Goal: Navigation & Orientation: Find specific page/section

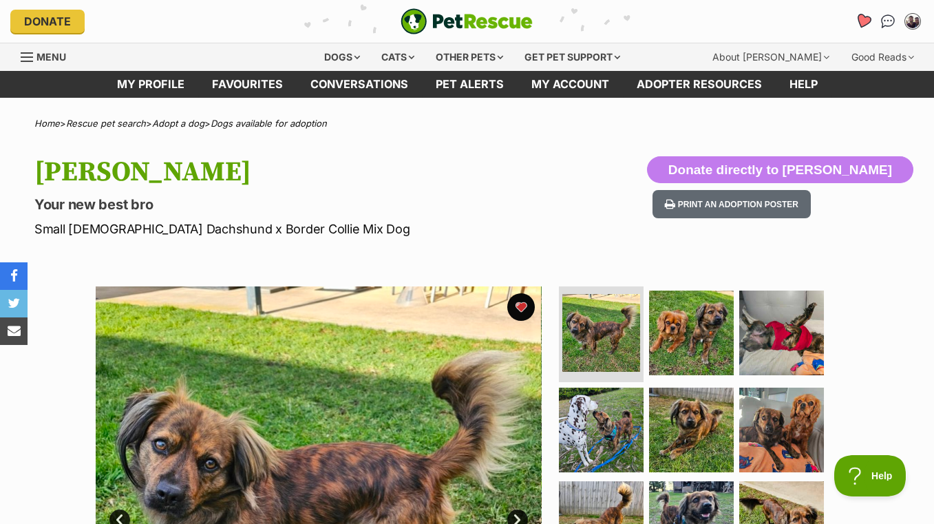
click at [867, 21] on icon "Favourites" at bounding box center [862, 21] width 17 height 16
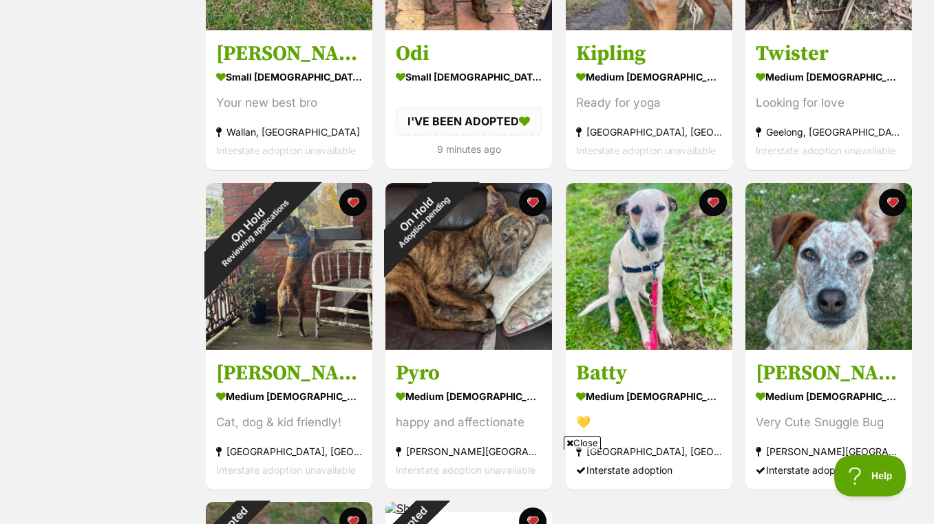
scroll to position [481, 0]
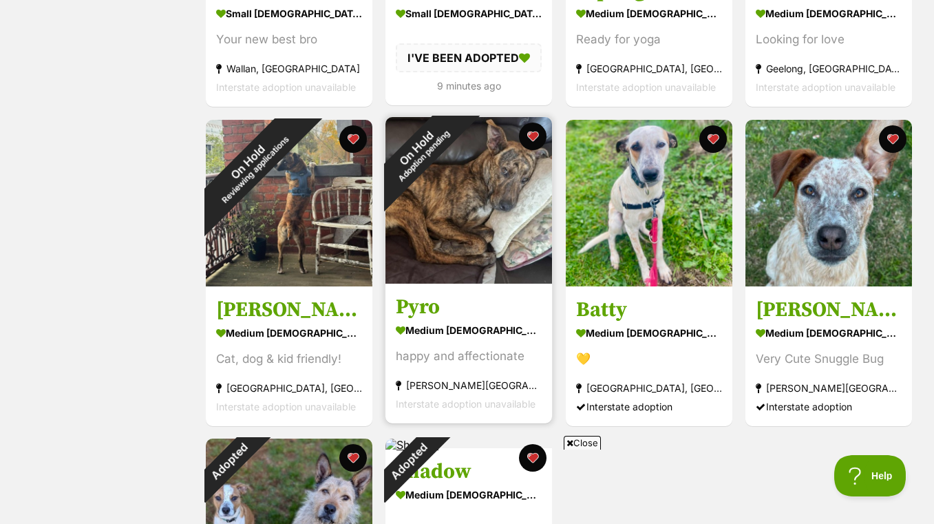
click at [413, 242] on img at bounding box center [468, 200] width 166 height 166
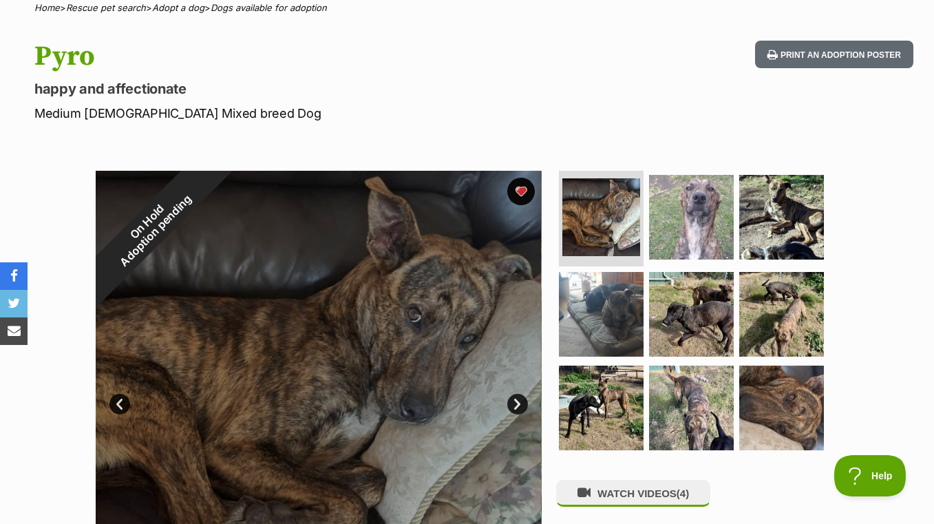
scroll to position [206, 0]
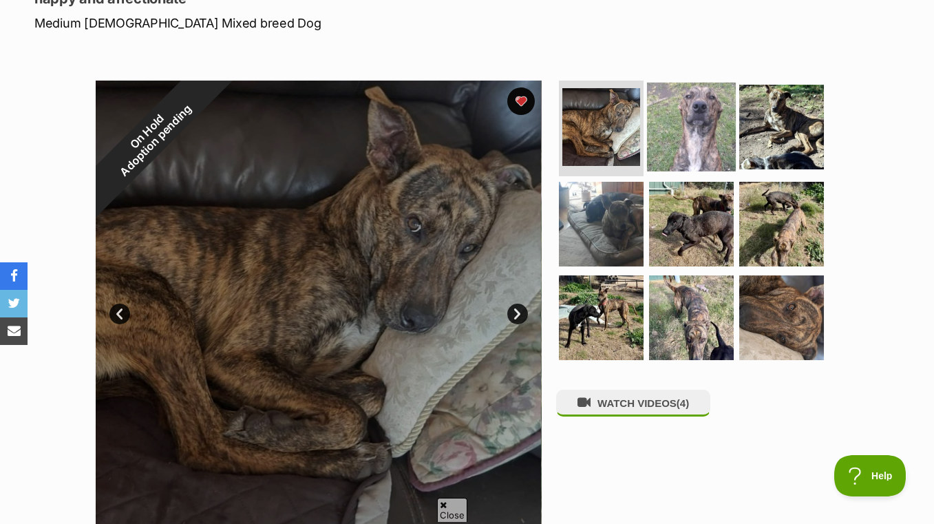
click at [707, 121] on img at bounding box center [691, 126] width 89 height 89
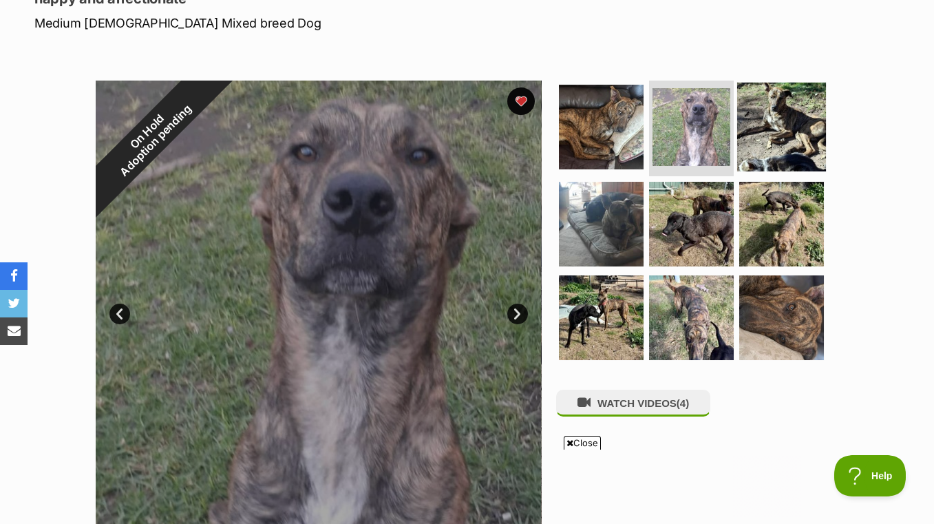
scroll to position [0, 0]
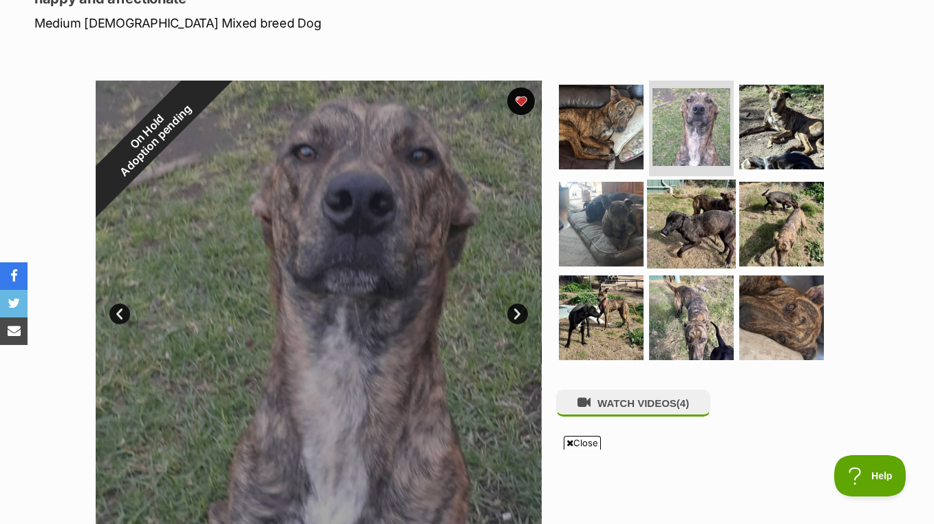
click at [681, 246] on img at bounding box center [691, 224] width 89 height 89
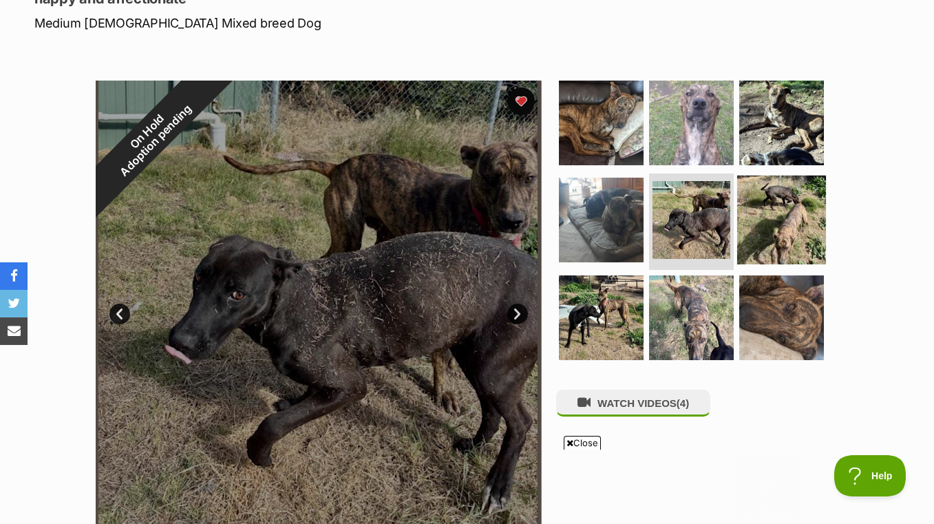
click at [780, 239] on img at bounding box center [781, 219] width 89 height 89
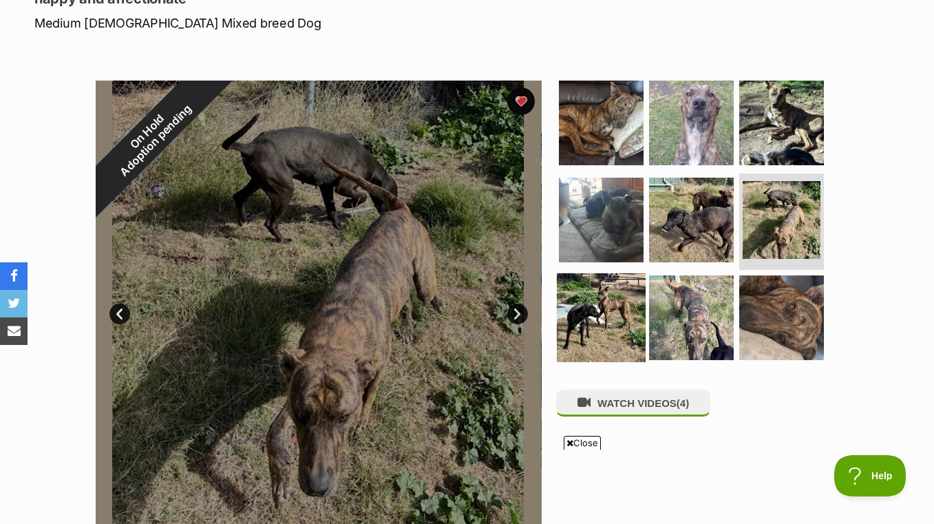
click at [610, 315] on img at bounding box center [601, 317] width 89 height 89
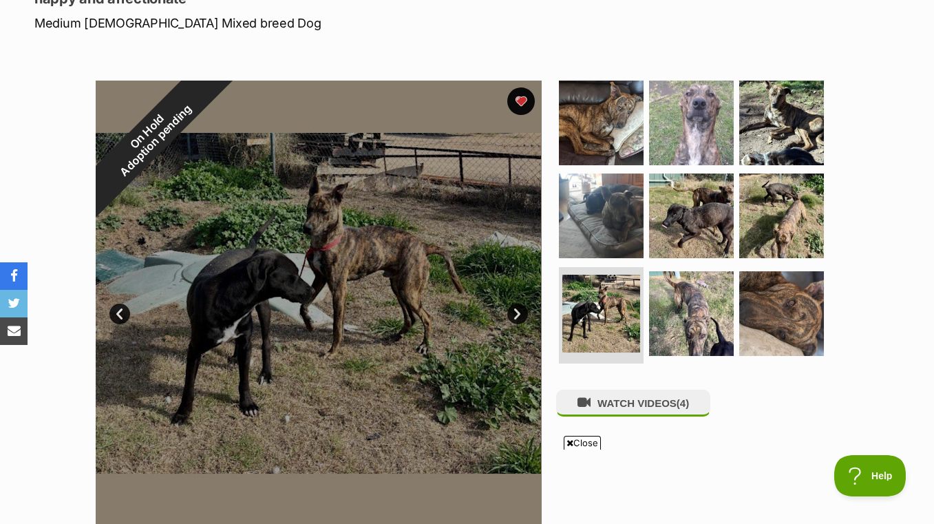
drag, startPoint x: 470, startPoint y: 219, endPoint x: 472, endPoint y: 213, distance: 7.2
